Goal: Obtain resource: Obtain resource

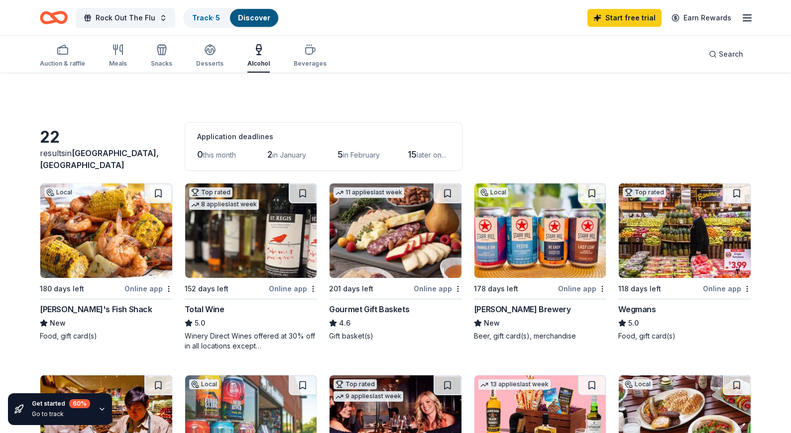
scroll to position [512, 0]
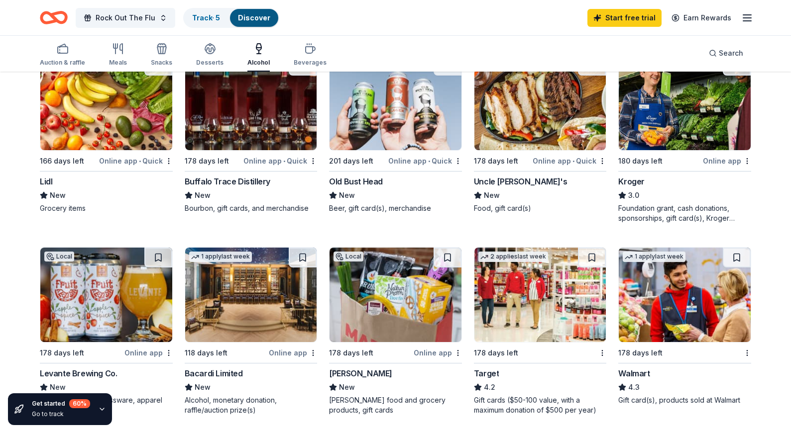
click at [517, 126] on img at bounding box center [540, 103] width 132 height 95
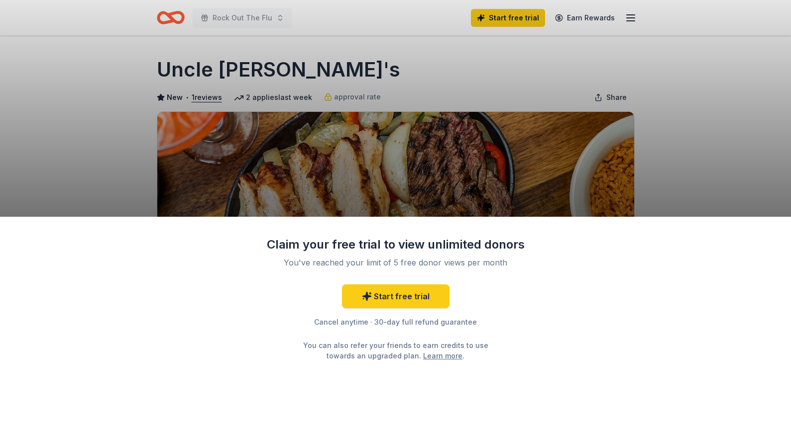
click at [496, 194] on div "Claim your free trial to view unlimited donors You've reached your limit of 5 f…" at bounding box center [395, 216] width 791 height 433
click at [525, 155] on div "Claim your free trial to view unlimited donors You've reached your limit of 5 f…" at bounding box center [395, 216] width 791 height 433
click at [638, 176] on div "Claim your free trial to view unlimited donors You've reached your limit of 5 f…" at bounding box center [395, 216] width 791 height 433
click at [615, 132] on div "Claim your free trial to view unlimited donors You've reached your limit of 5 f…" at bounding box center [395, 216] width 791 height 433
